Goal: Task Accomplishment & Management: Use online tool/utility

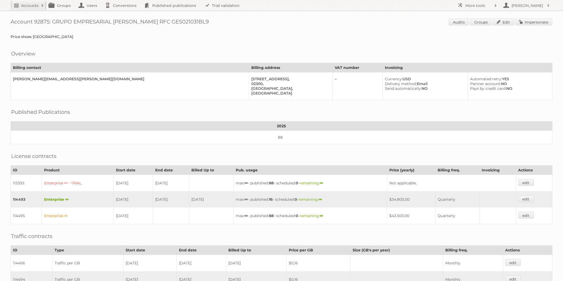
click at [34, 5] on h2 "Accounts" at bounding box center [29, 5] width 17 height 5
type input"] "alex@publitas.com"
click at [535, 24] on link "Impersonate" at bounding box center [534, 21] width 37 height 7
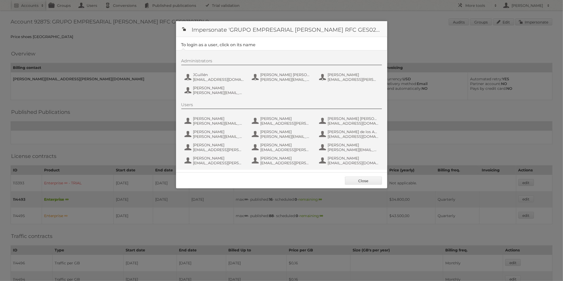
click at [389, 62] on div at bounding box center [281, 140] width 563 height 281
click at [365, 180] on link "Close" at bounding box center [363, 181] width 37 height 8
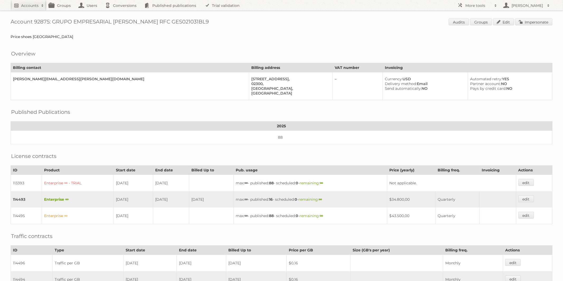
click at [28, 4] on h2 "Accounts" at bounding box center [29, 5] width 17 height 5
click at [125, 18] on input "Search" at bounding box center [126, 17] width 8 height 8
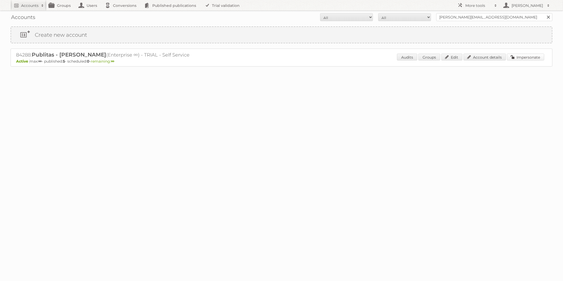
click at [523, 58] on link "Impersonate" at bounding box center [525, 57] width 37 height 7
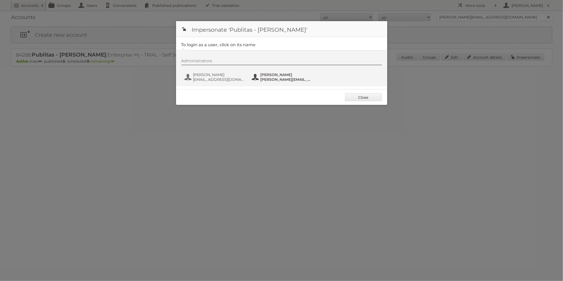
click at [275, 74] on span "[PERSON_NAME]" at bounding box center [286, 74] width 51 height 5
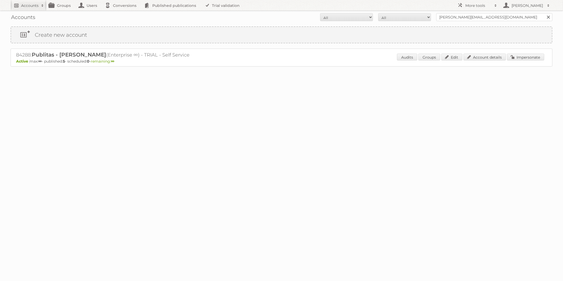
click at [27, 7] on h2 "Accounts" at bounding box center [29, 5] width 17 height 5
click at [535, 57] on link "Impersonate" at bounding box center [525, 57] width 37 height 7
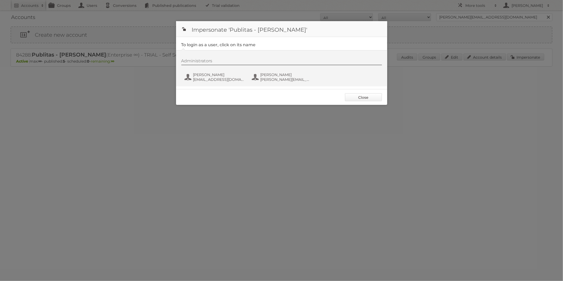
click at [366, 95] on link "Close" at bounding box center [363, 97] width 37 height 8
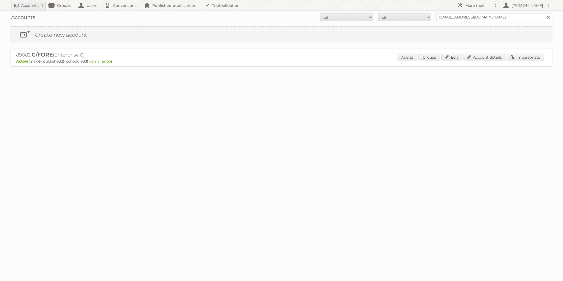
click at [36, 5] on h2 "Accounts" at bounding box center [29, 5] width 17 height 5
click at [36, 16] on input"] "apelerin@petermillar.com" at bounding box center [71, 17] width 116 height 8
type input"] "92878"
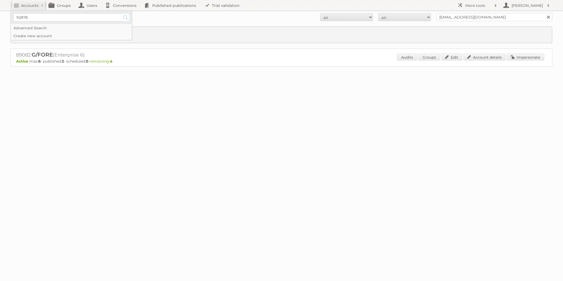
click at [128, 16] on input "Search" at bounding box center [126, 17] width 8 height 8
click at [525, 59] on link "Impersonate" at bounding box center [525, 57] width 37 height 7
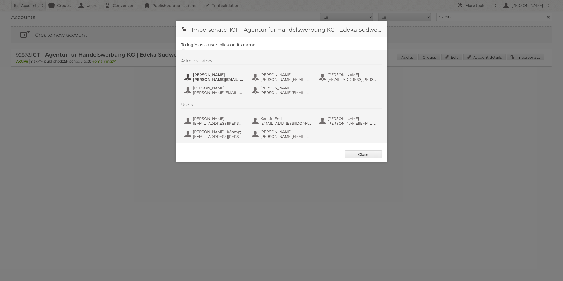
click at [216, 80] on span "[PERSON_NAME][EMAIL_ADDRESS][PERSON_NAME][DOMAIN_NAME]" at bounding box center [218, 79] width 51 height 5
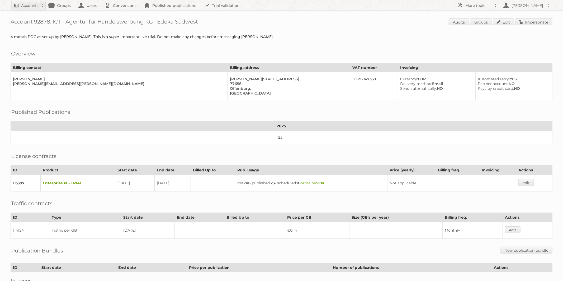
click at [28, 8] on h2 "Accounts" at bounding box center [29, 5] width 17 height 5
type input"] "[PERSON_NAME][EMAIL_ADDRESS][DOMAIN_NAME]"
click at [124, 17] on input "Search" at bounding box center [126, 17] width 8 height 8
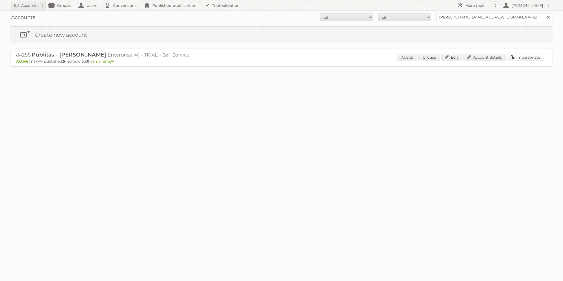
click at [528, 56] on link "Impersonate" at bounding box center [525, 57] width 37 height 7
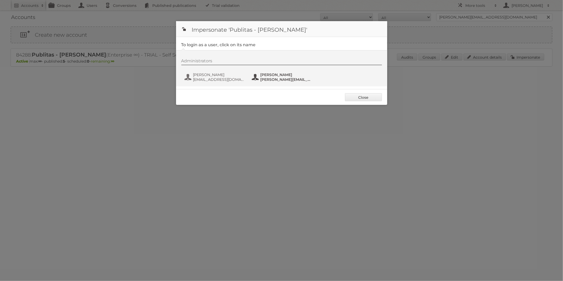
click at [262, 77] on span "[PERSON_NAME][EMAIL_ADDRESS][DOMAIN_NAME]" at bounding box center [286, 79] width 51 height 5
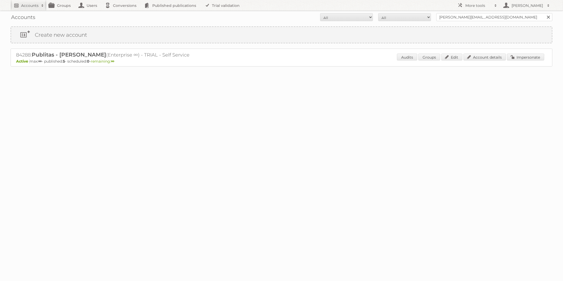
click at [29, 6] on h2 "Accounts" at bounding box center [29, 5] width 17 height 5
type input"] "92878"
click at [125, 20] on input "Search" at bounding box center [126, 17] width 8 height 8
click at [529, 58] on link "Impersonate" at bounding box center [525, 57] width 37 height 7
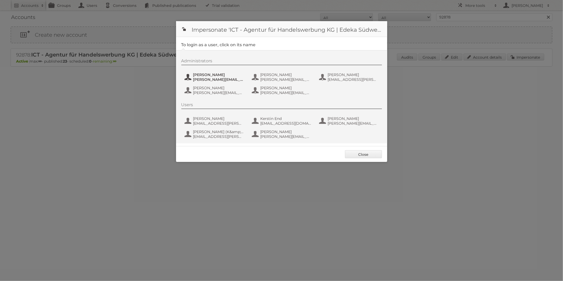
click at [202, 75] on span "[PERSON_NAME]" at bounding box center [218, 74] width 51 height 5
